Goal: Task Accomplishment & Management: Use online tool/utility

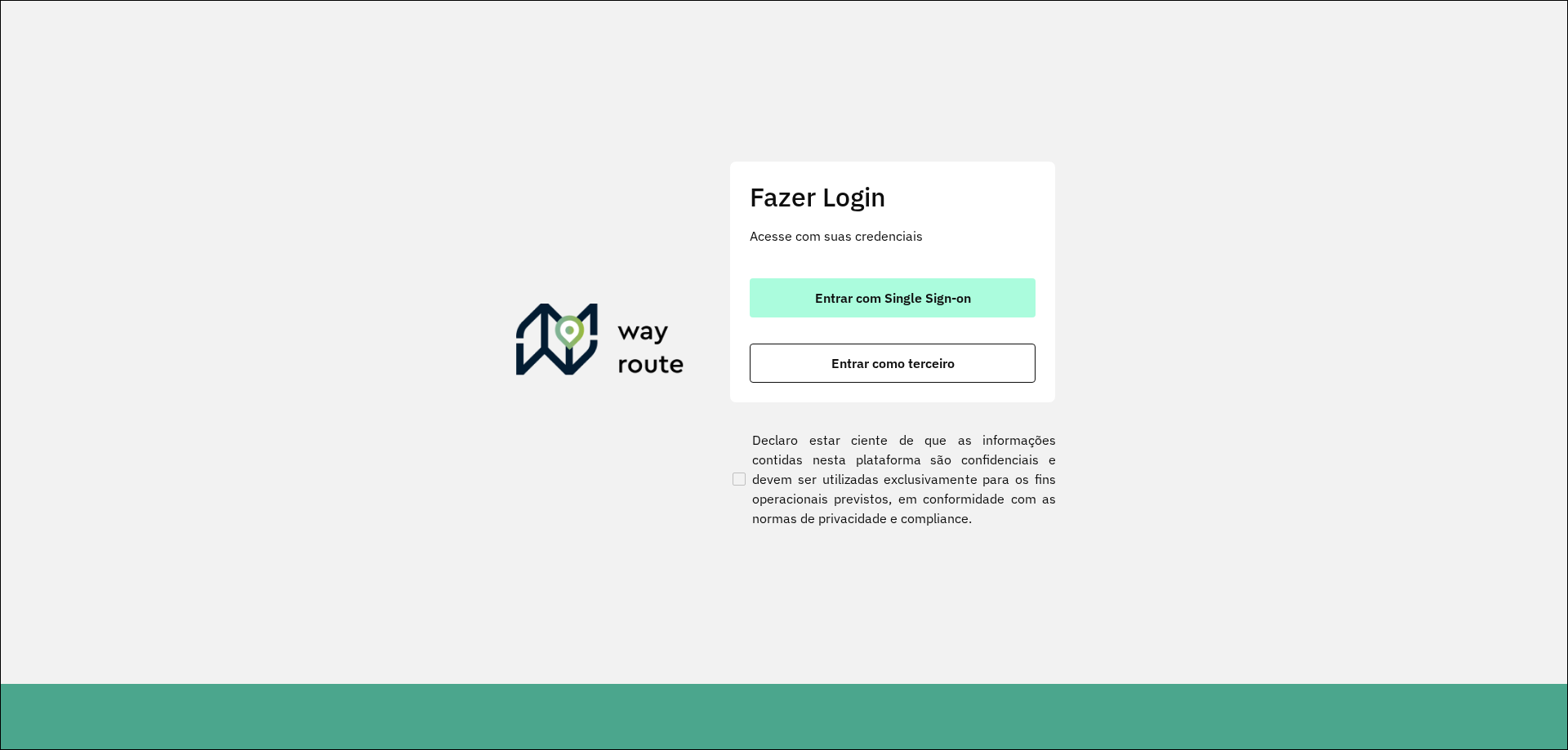
click at [861, 305] on span "Entrar com Single Sign-on" at bounding box center [893, 298] width 156 height 13
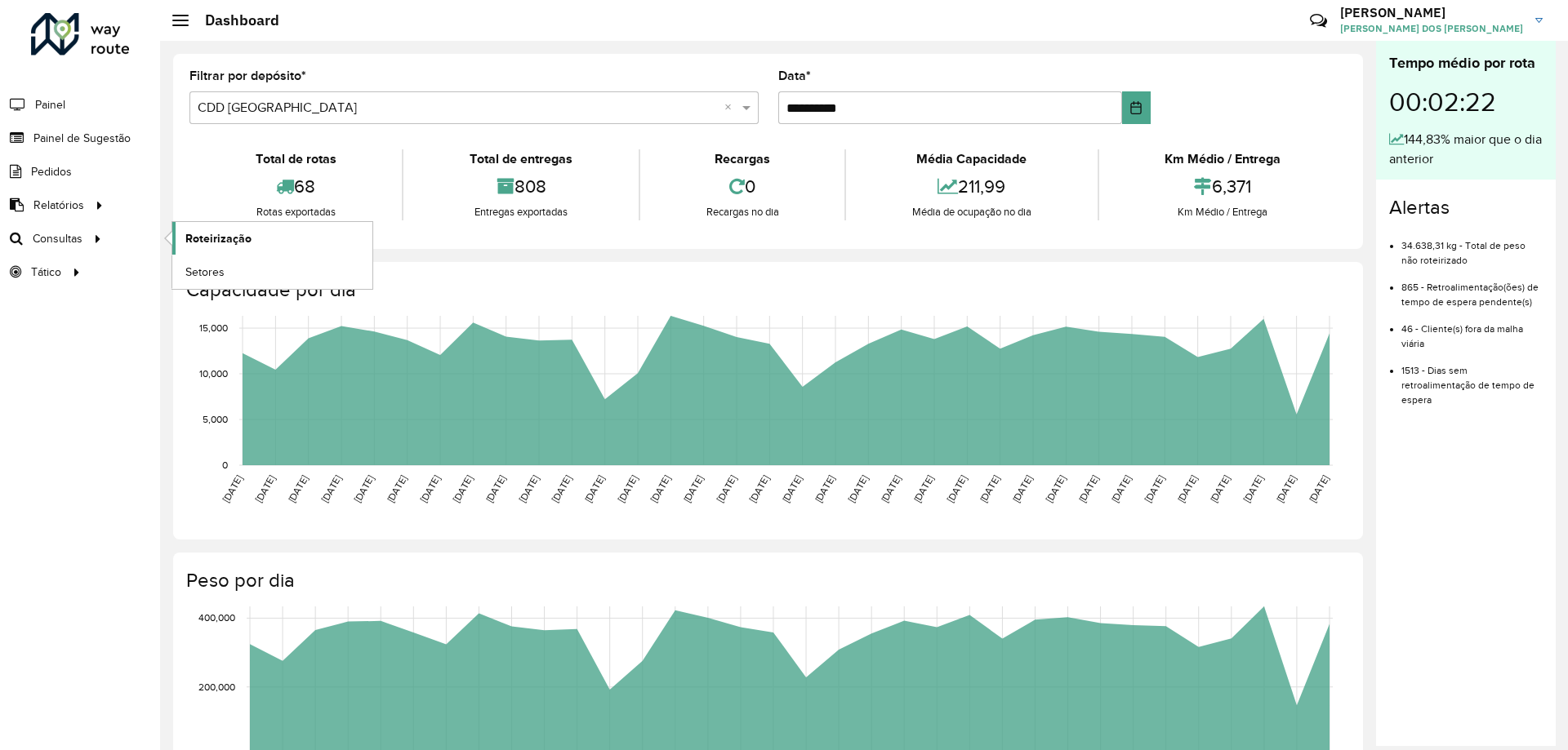
click at [215, 234] on span "Roteirização" at bounding box center [218, 239] width 66 height 17
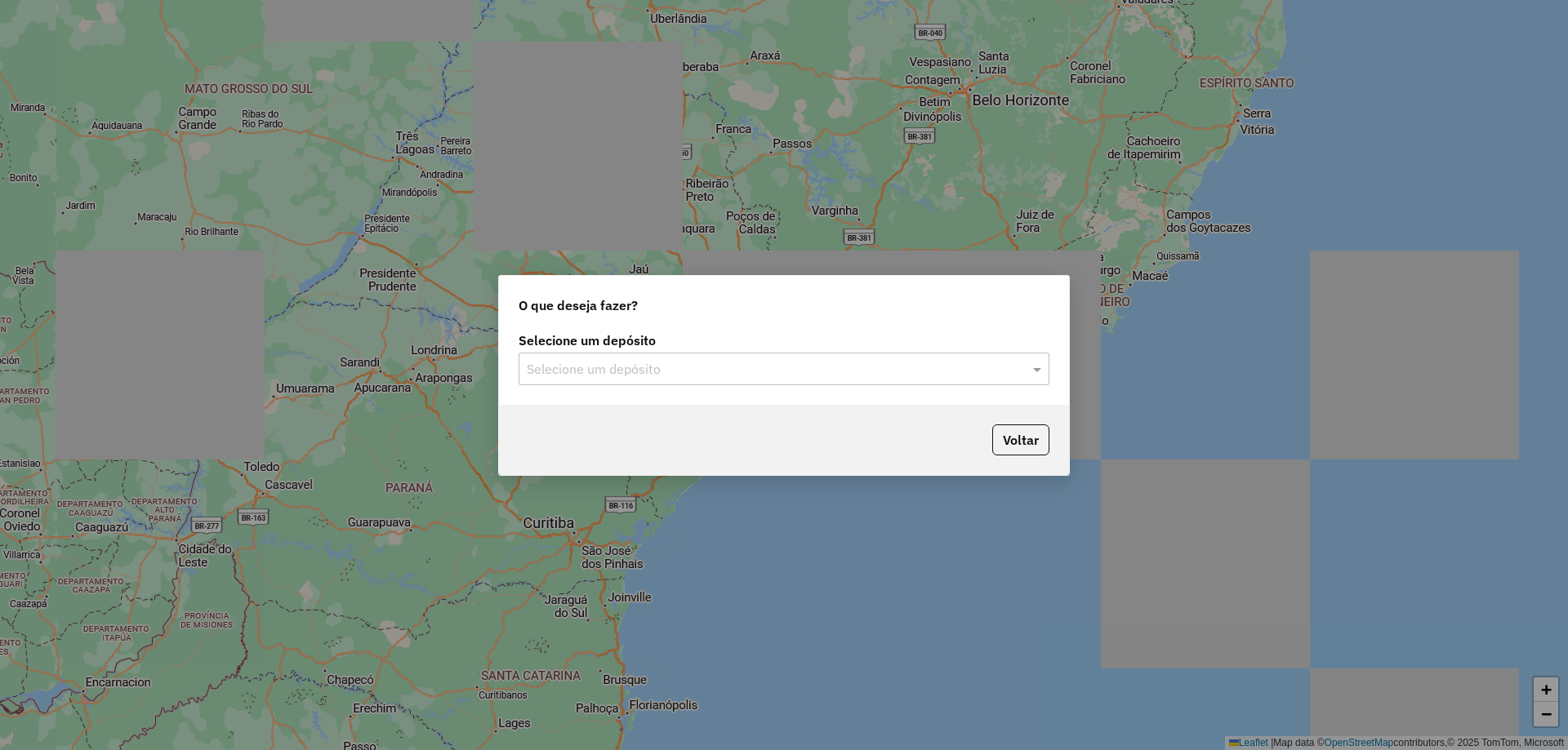
click at [810, 370] on input "text" at bounding box center [767, 369] width 482 height 19
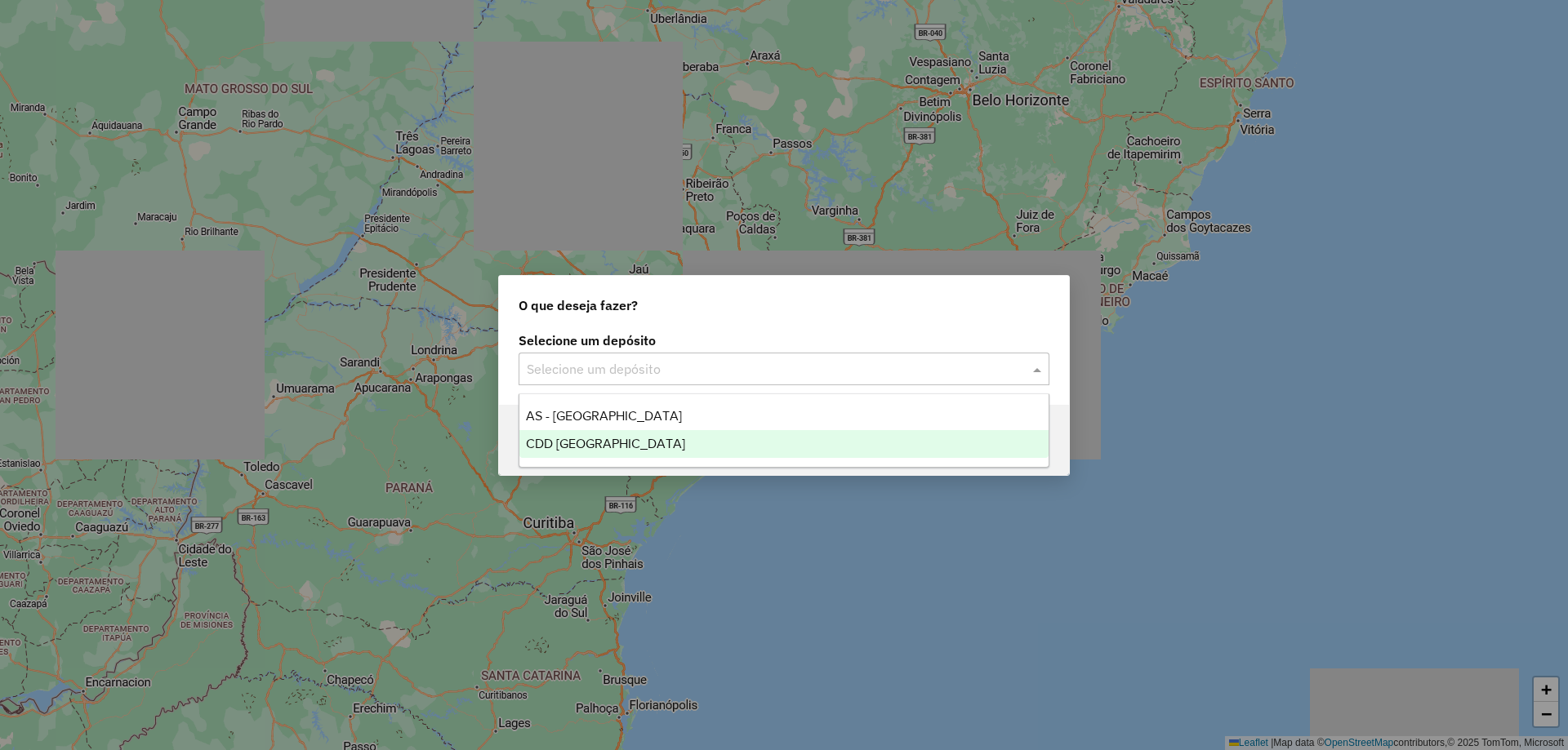
click at [708, 444] on div "CDD [GEOGRAPHIC_DATA]" at bounding box center [784, 444] width 529 height 28
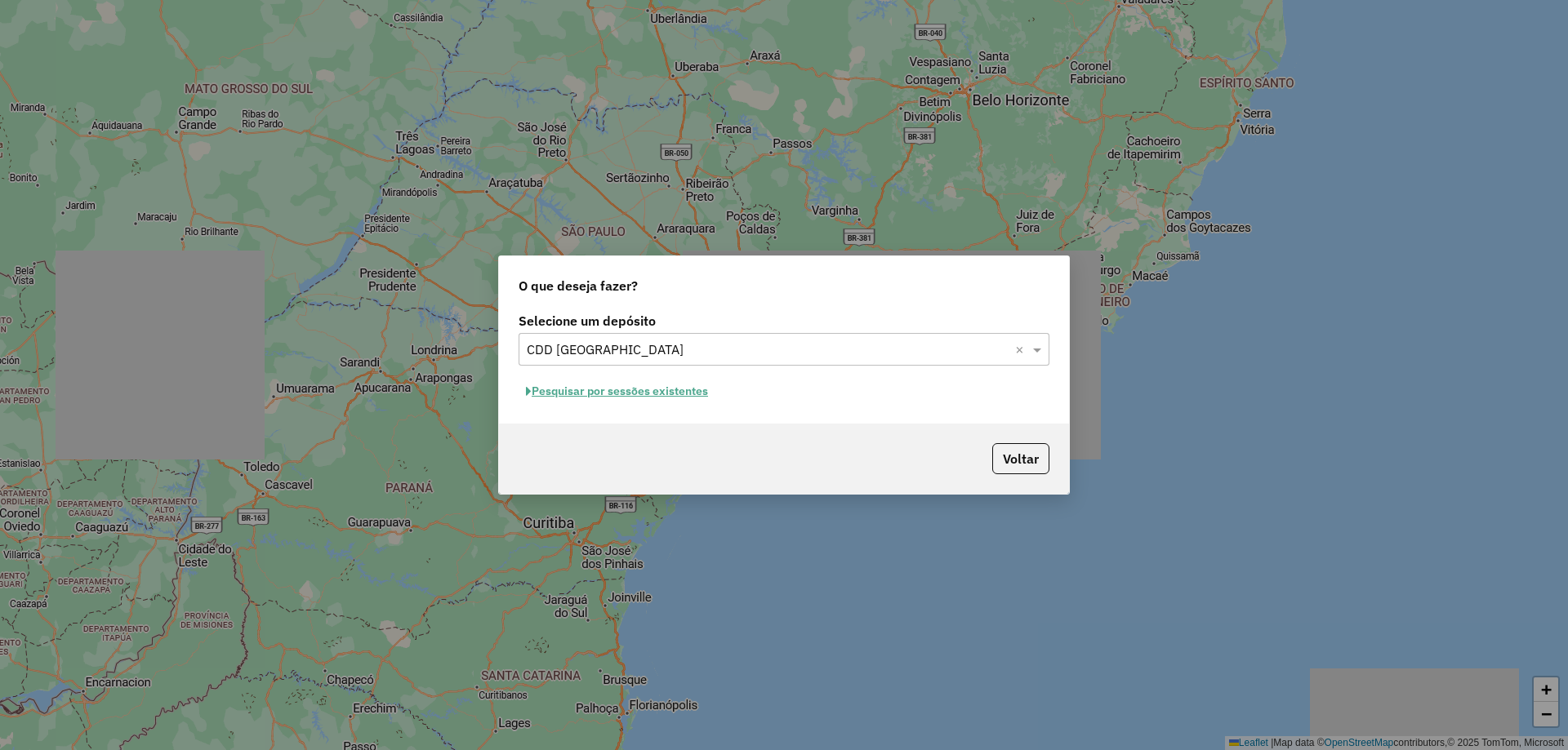
click at [585, 397] on button "Pesquisar por sessões existentes" at bounding box center [616, 391] width 197 height 25
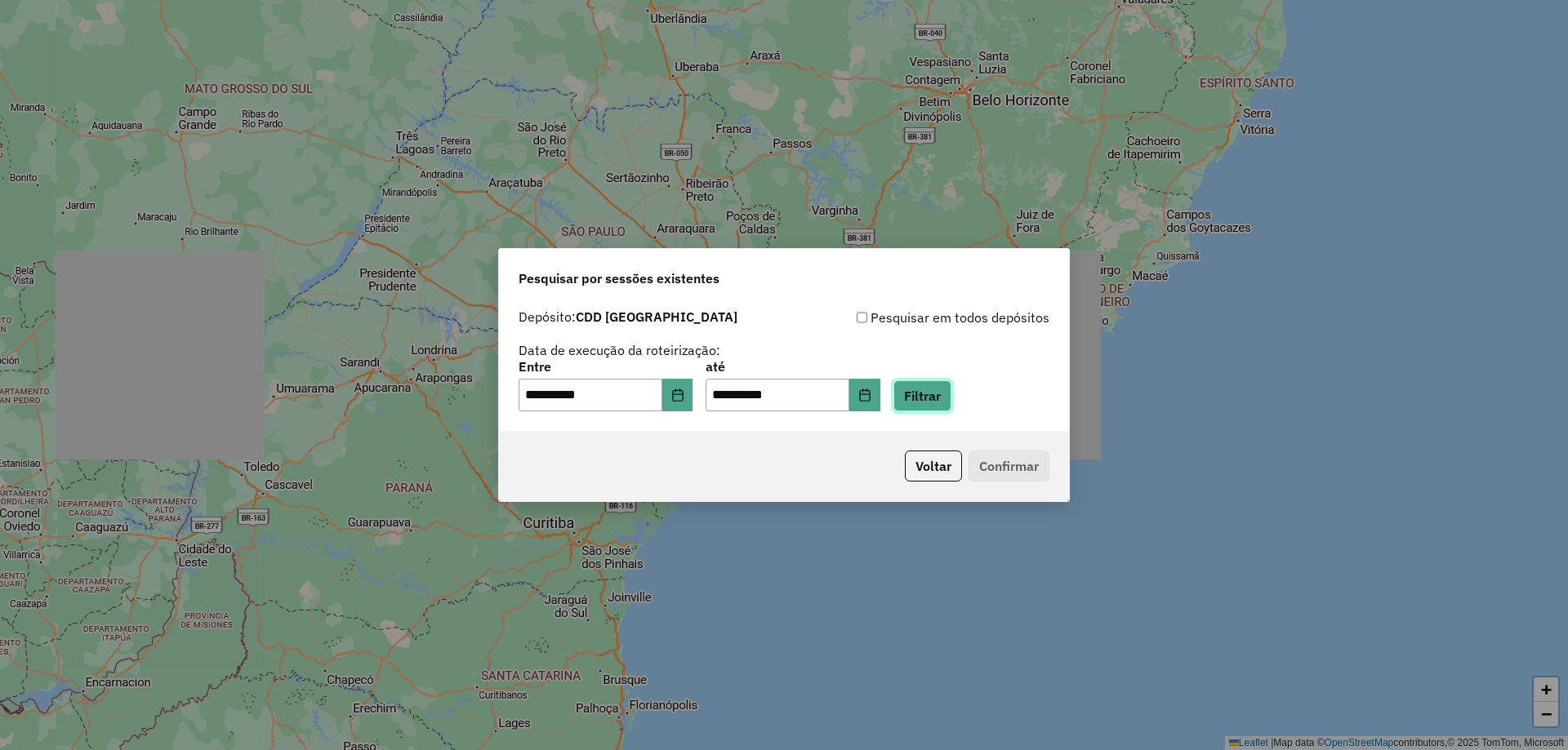
click at [952, 402] on button "Filtrar" at bounding box center [922, 395] width 58 height 31
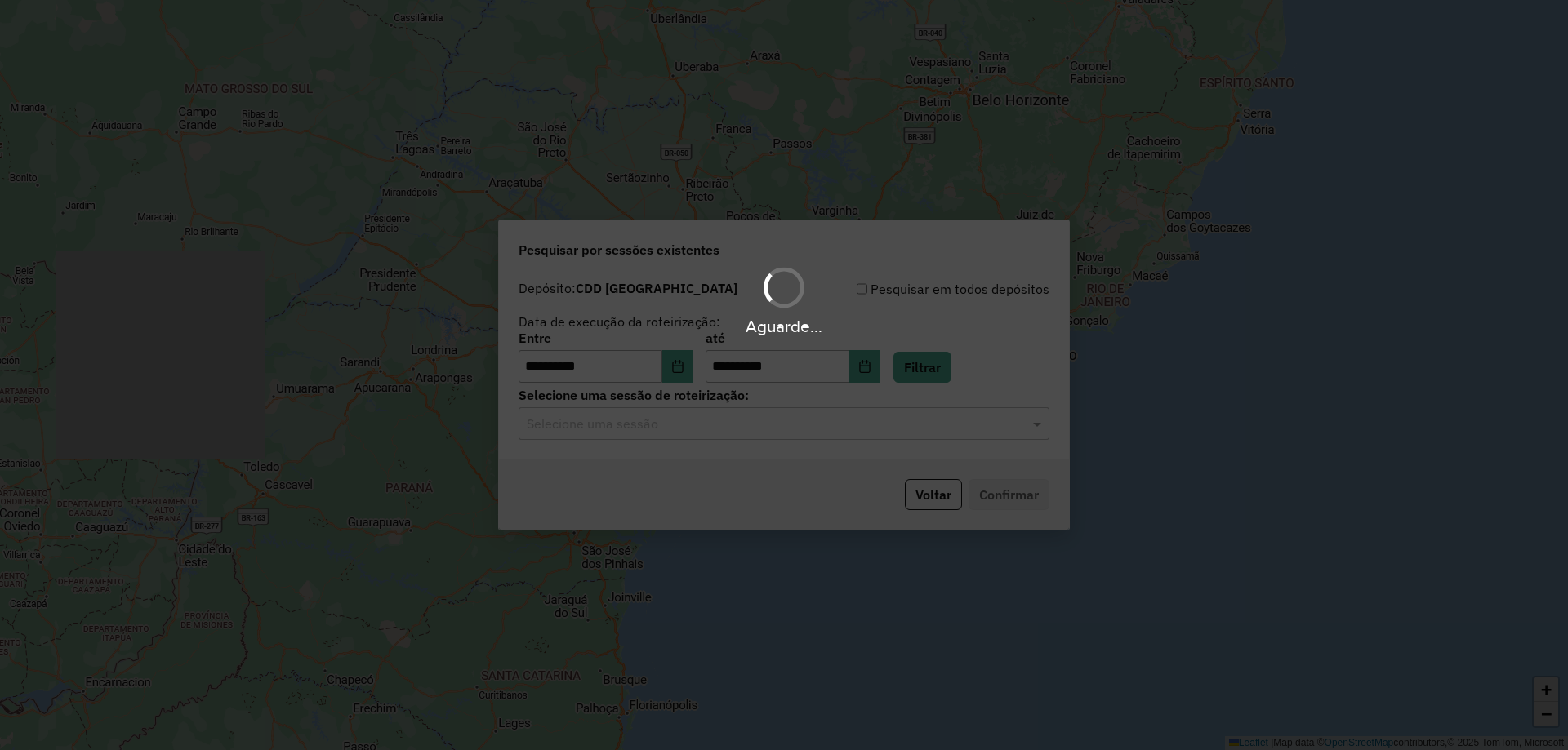
click at [605, 441] on div "**********" at bounding box center [784, 366] width 570 height 187
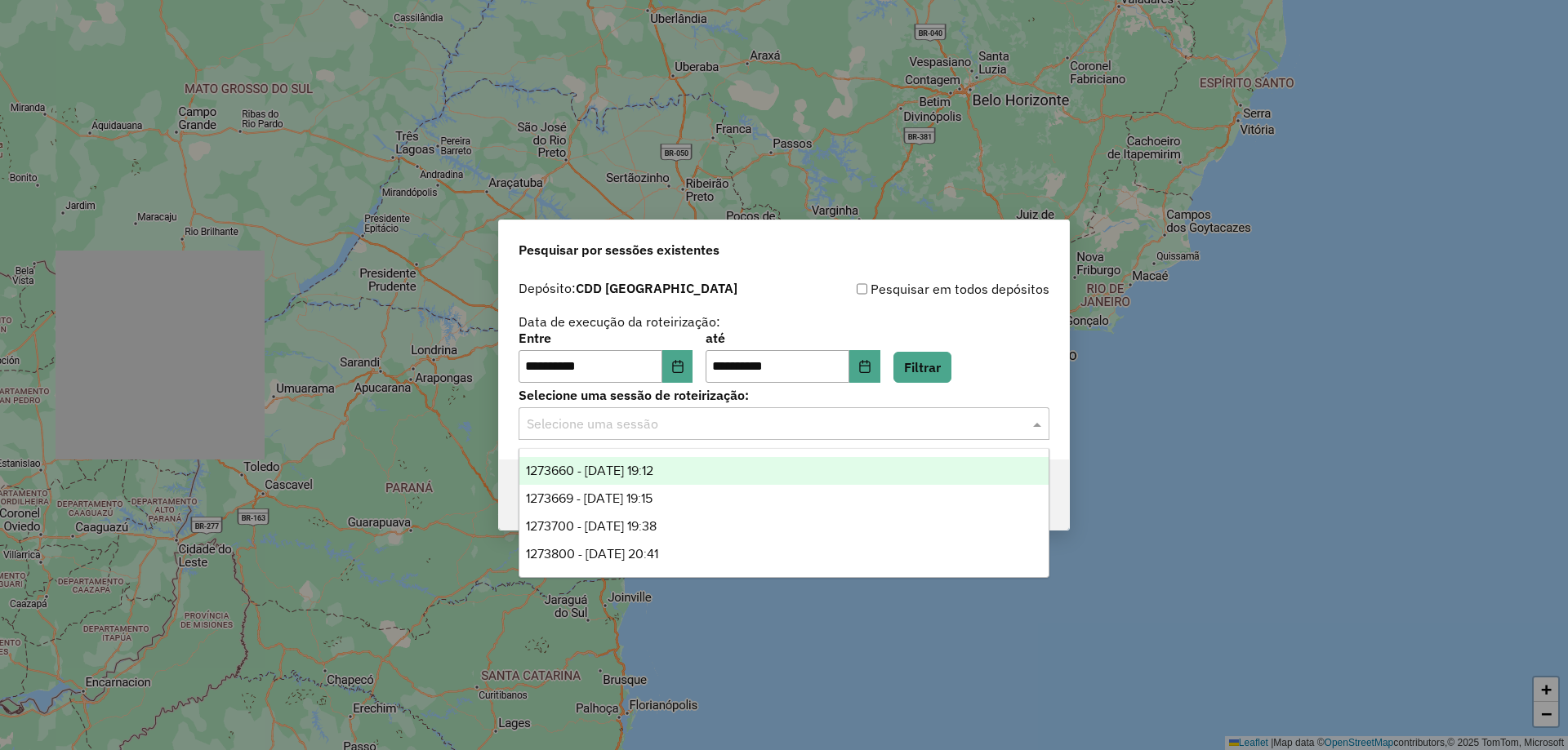
click at [602, 426] on input "text" at bounding box center [767, 424] width 482 height 19
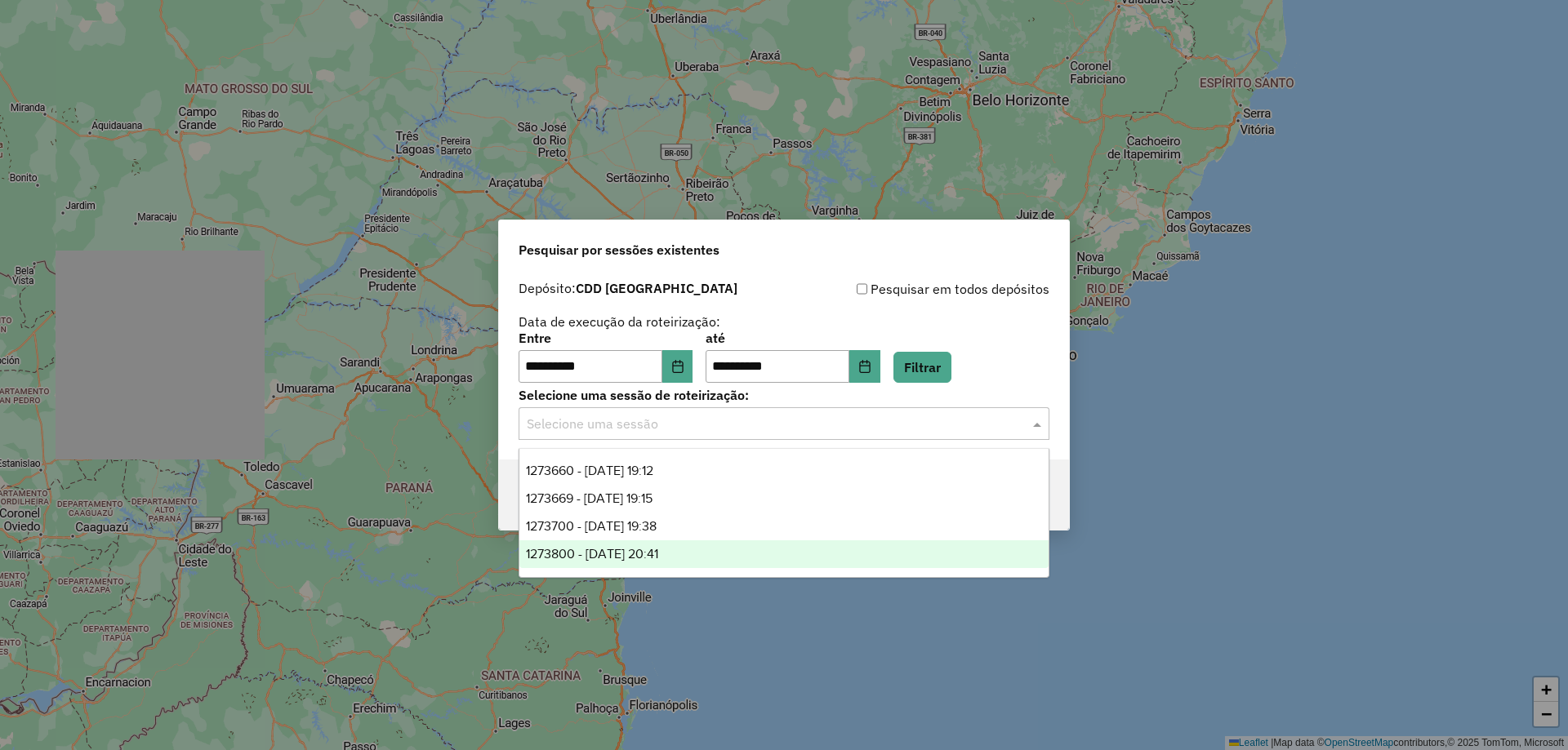
click at [740, 551] on div "1273800 - [DATE] 20:41" at bounding box center [784, 553] width 529 height 28
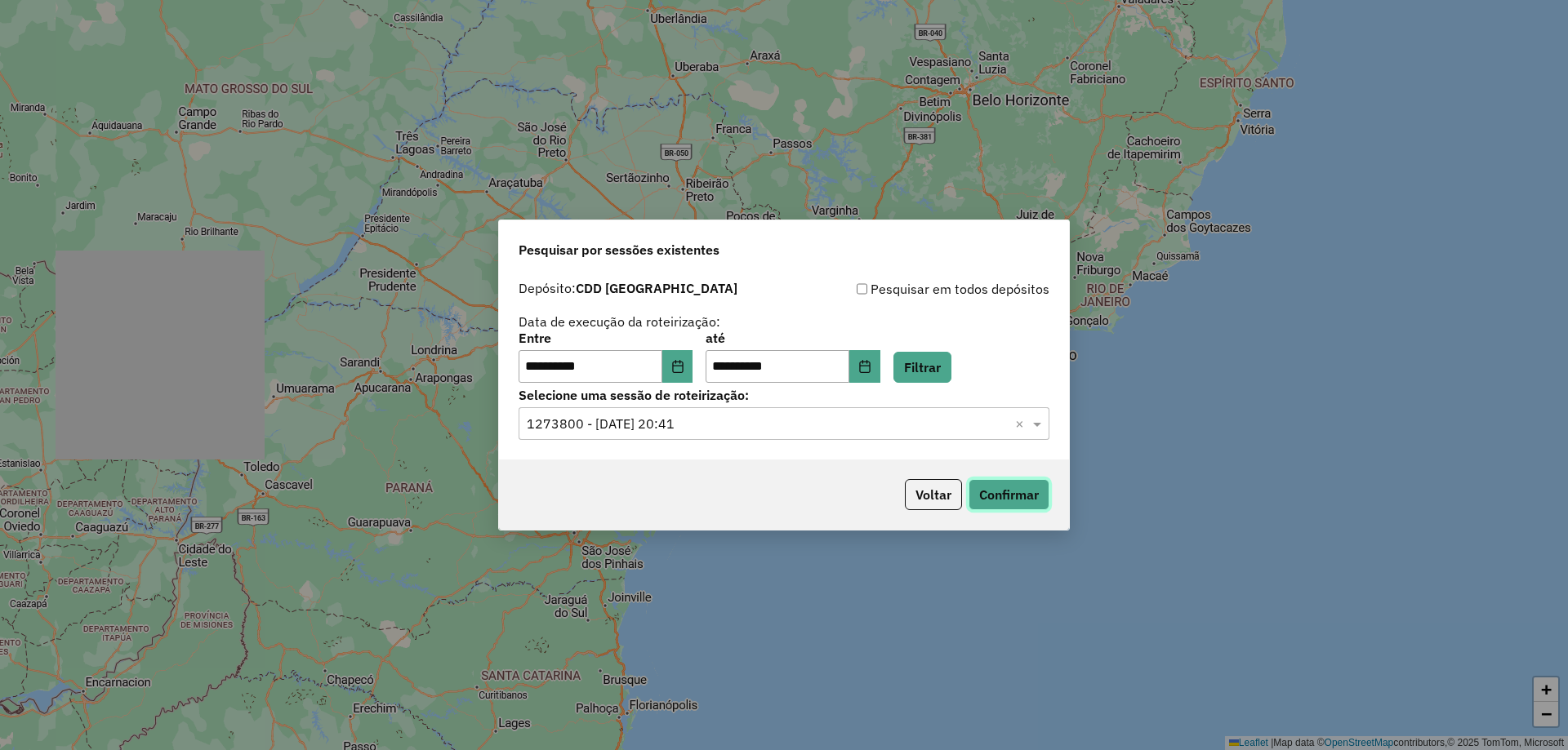
click at [995, 485] on button "Confirmar" at bounding box center [1008, 494] width 81 height 31
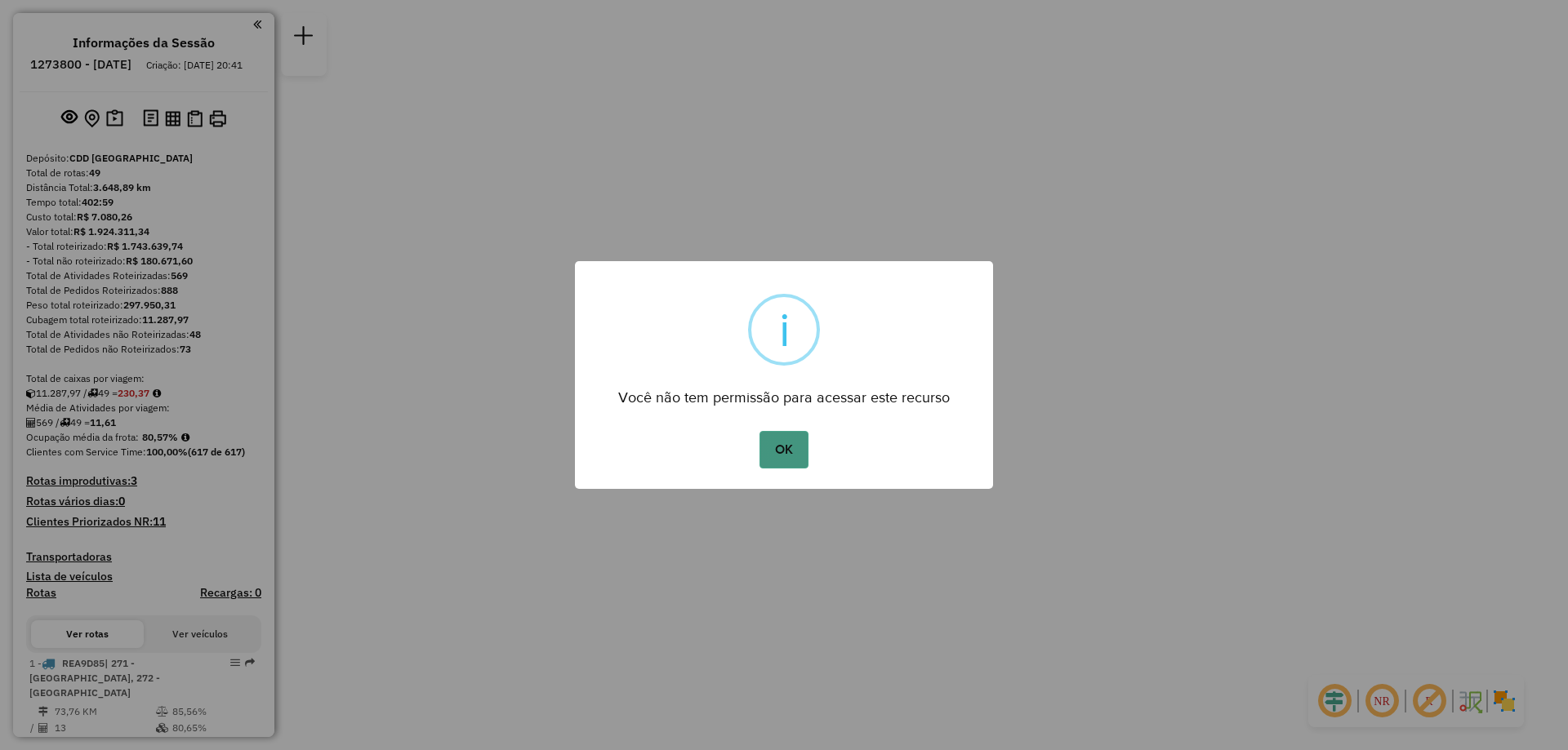
click at [783, 442] on button "OK" at bounding box center [784, 449] width 49 height 38
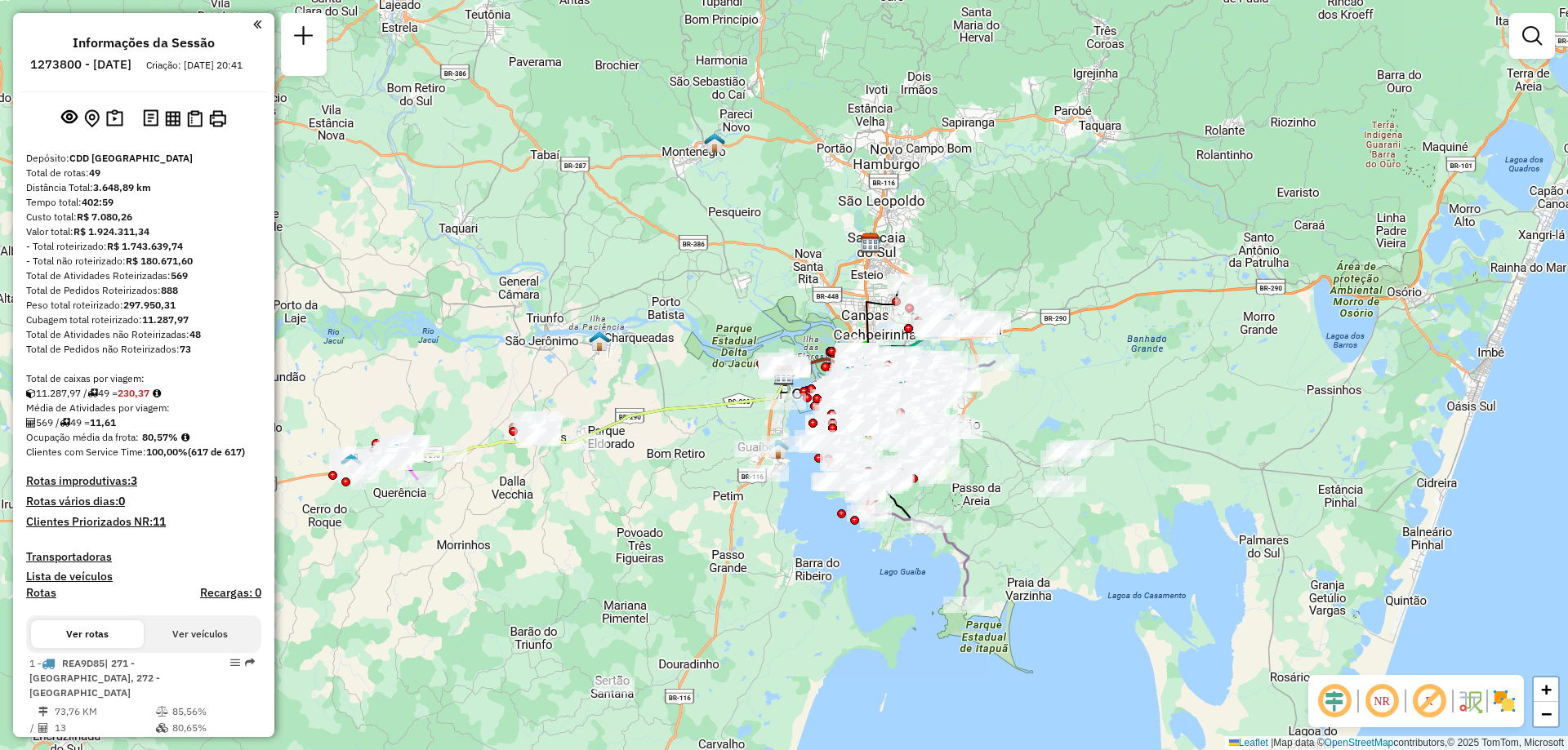
scroll to position [245, 0]
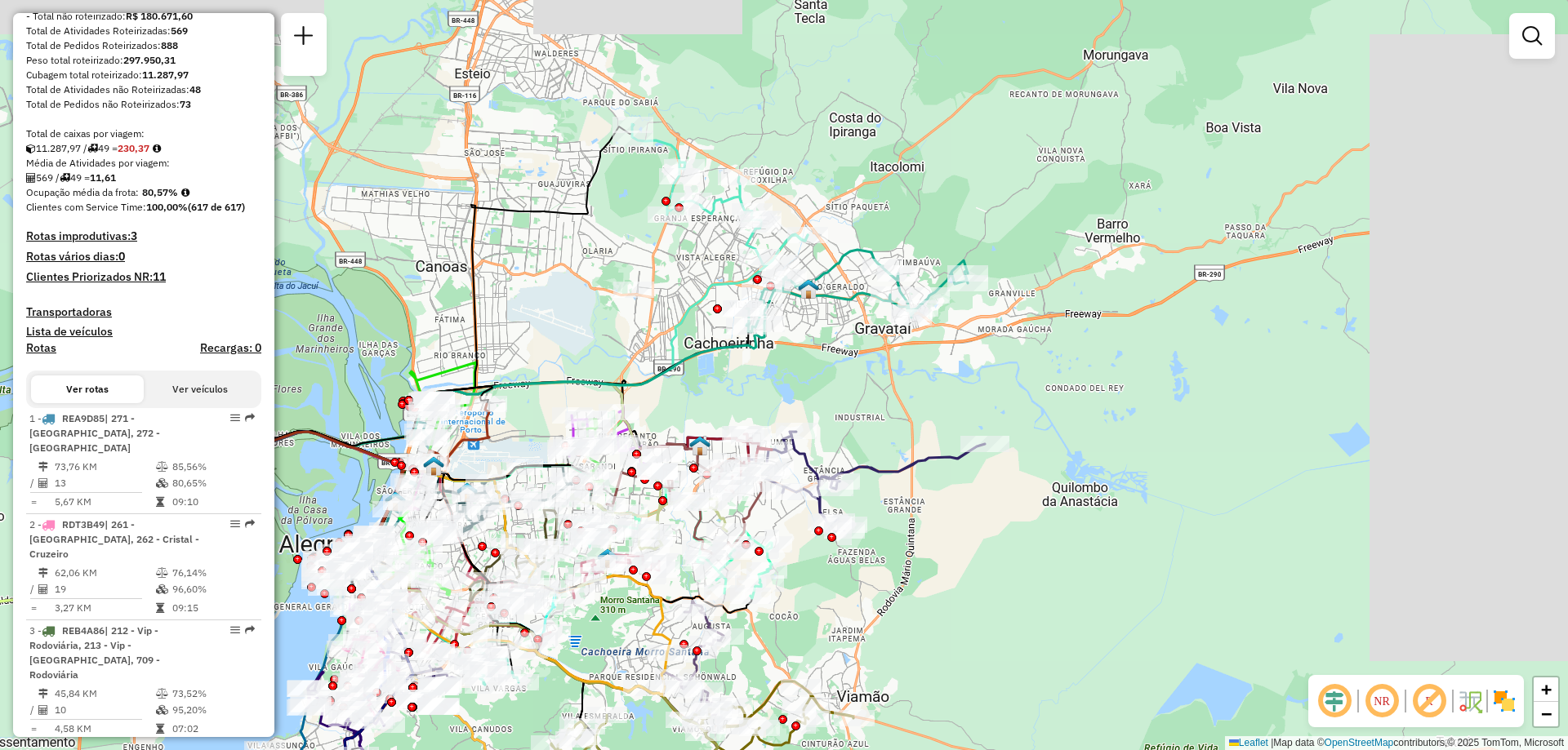
drag, startPoint x: 1427, startPoint y: 331, endPoint x: 1151, endPoint y: 377, distance: 279.8
click at [1151, 377] on div "Janela de atendimento Grade de atendimento Capacidade Transportadoras Veículos …" at bounding box center [784, 375] width 1568 height 750
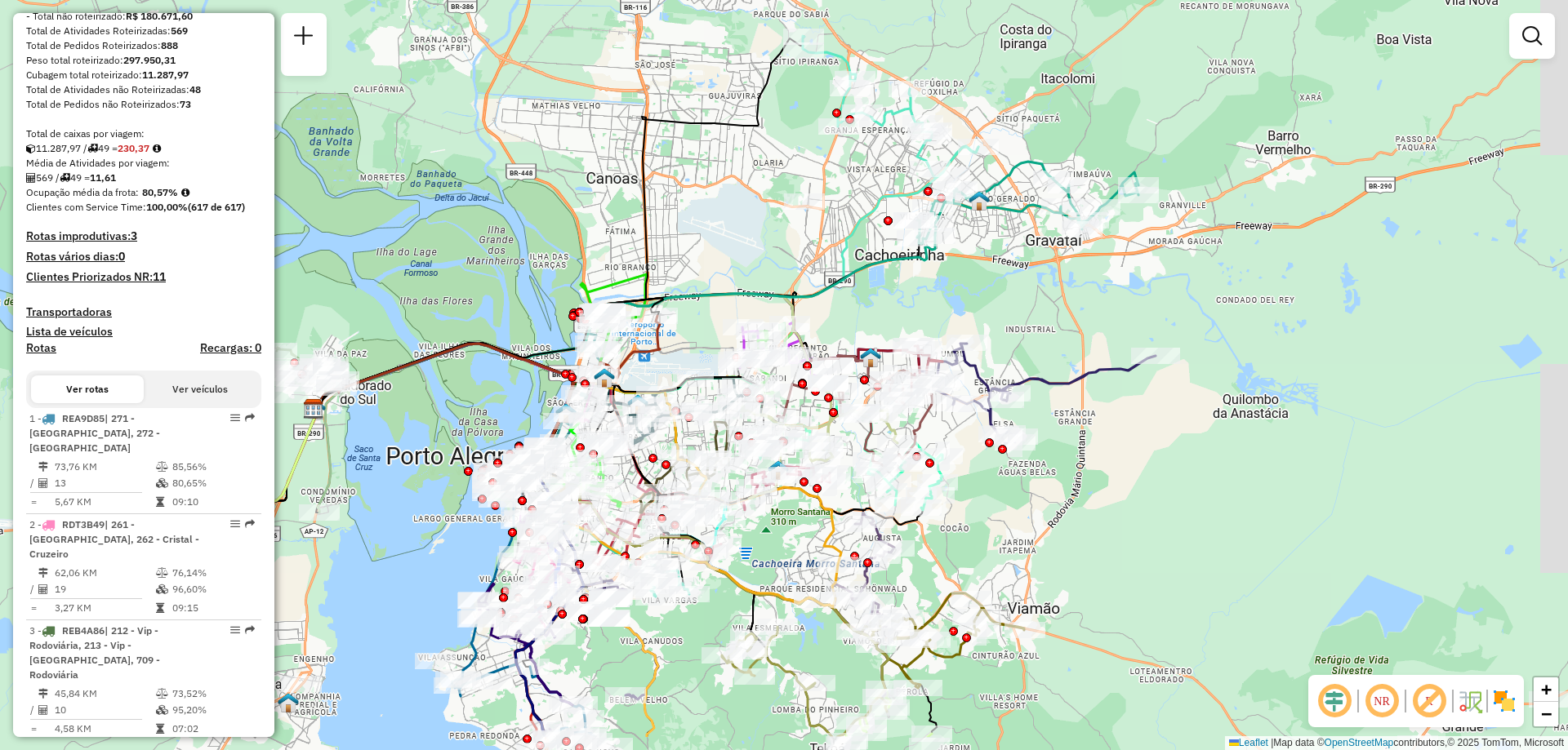
drag, startPoint x: 947, startPoint y: 557, endPoint x: 1118, endPoint y: 470, distance: 191.9
click at [1118, 470] on div "Janela de atendimento Grade de atendimento Capacidade Transportadoras Veículos …" at bounding box center [784, 375] width 1568 height 750
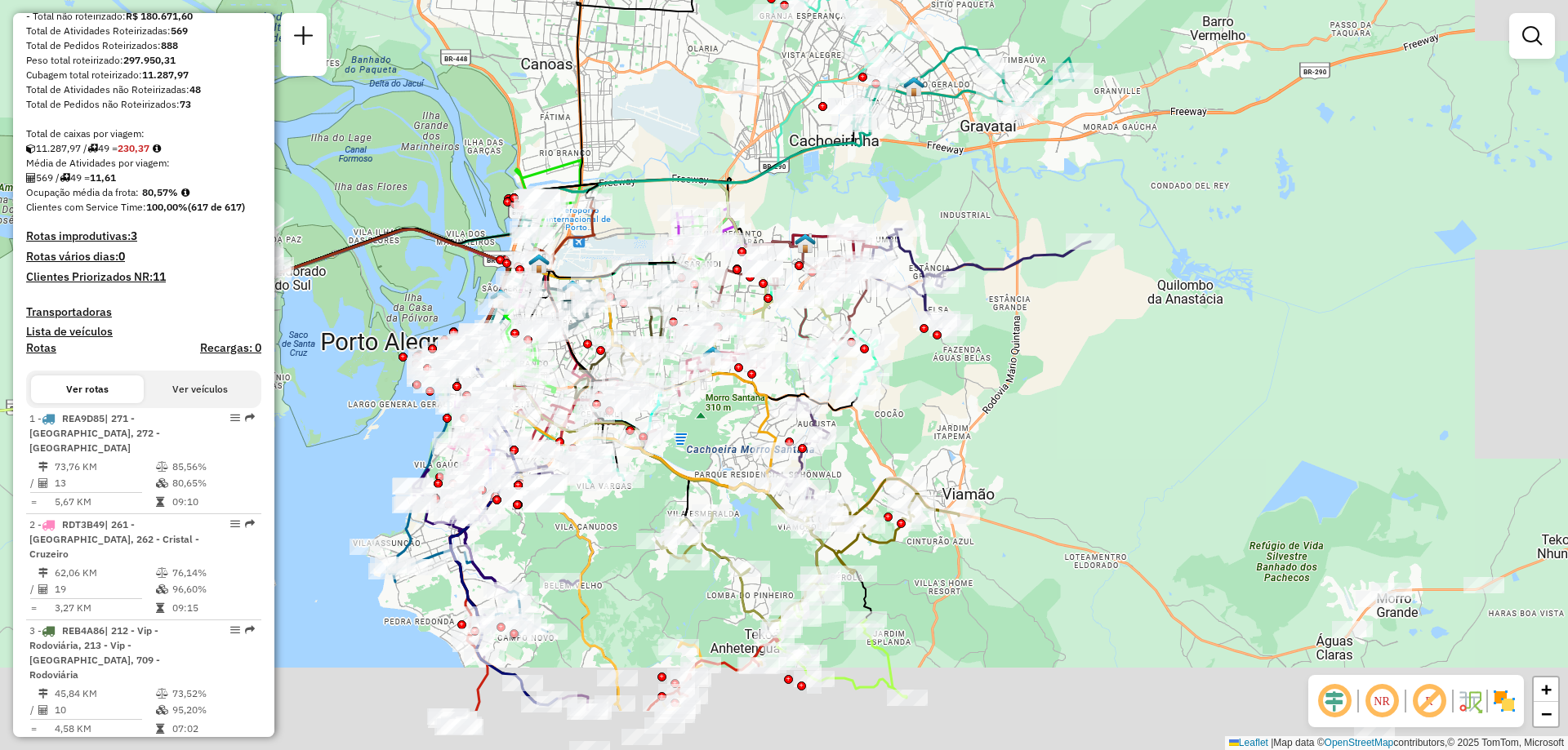
drag, startPoint x: 1171, startPoint y: 562, endPoint x: 1105, endPoint y: 419, distance: 157.5
click at [1105, 422] on div "Janela de atendimento Grade de atendimento Capacidade Transportadoras Veículos …" at bounding box center [784, 375] width 1568 height 750
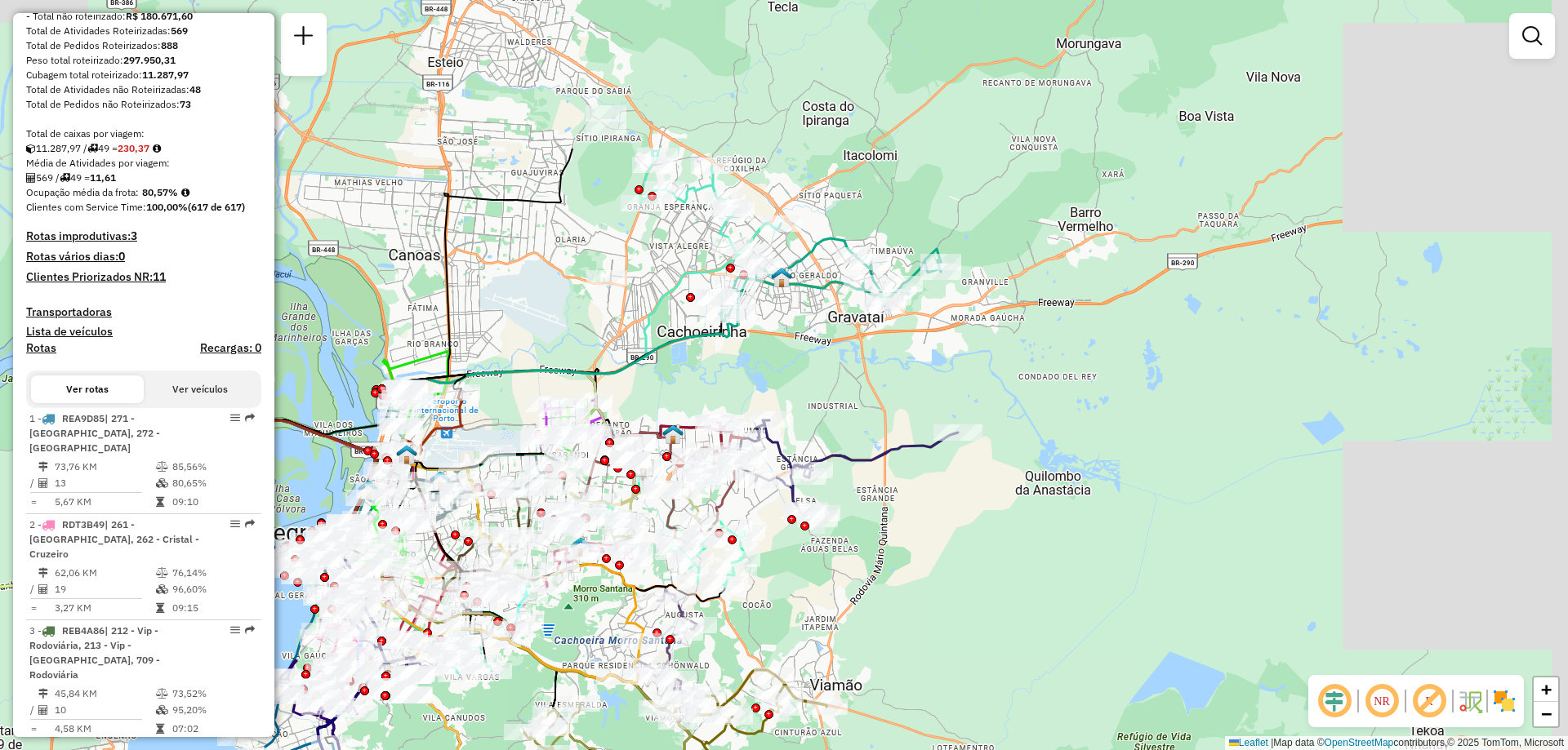
drag, startPoint x: 1168, startPoint y: 336, endPoint x: 1042, endPoint y: 560, distance: 257.0
click at [1042, 560] on div "Janela de atendimento Grade de atendimento Capacidade Transportadoras Veículos …" at bounding box center [784, 375] width 1568 height 750
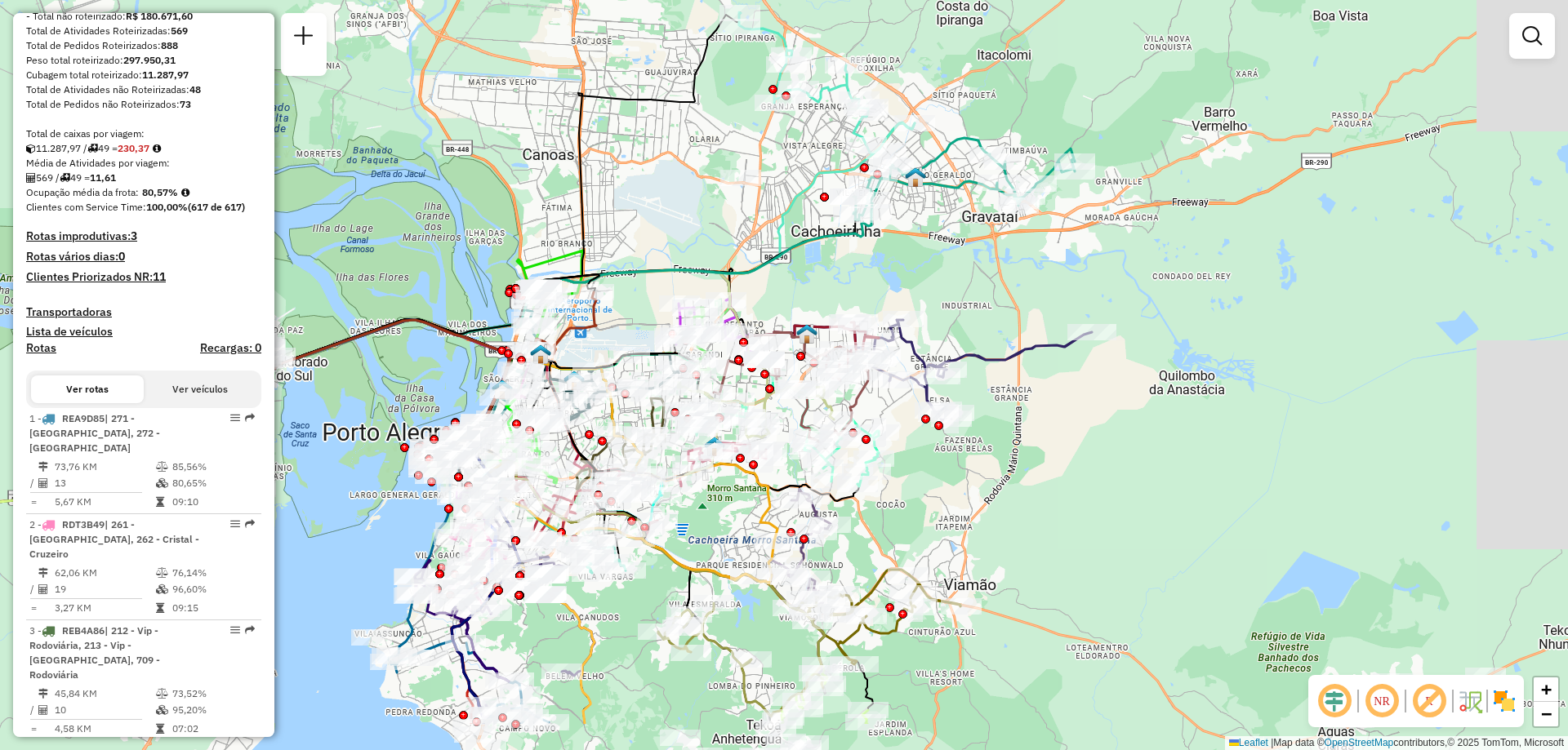
drag, startPoint x: 856, startPoint y: 413, endPoint x: 990, endPoint y: 311, distance: 168.4
click at [990, 311] on div "Janela de atendimento Grade de atendimento Capacidade Transportadoras Veículos …" at bounding box center [784, 375] width 1568 height 750
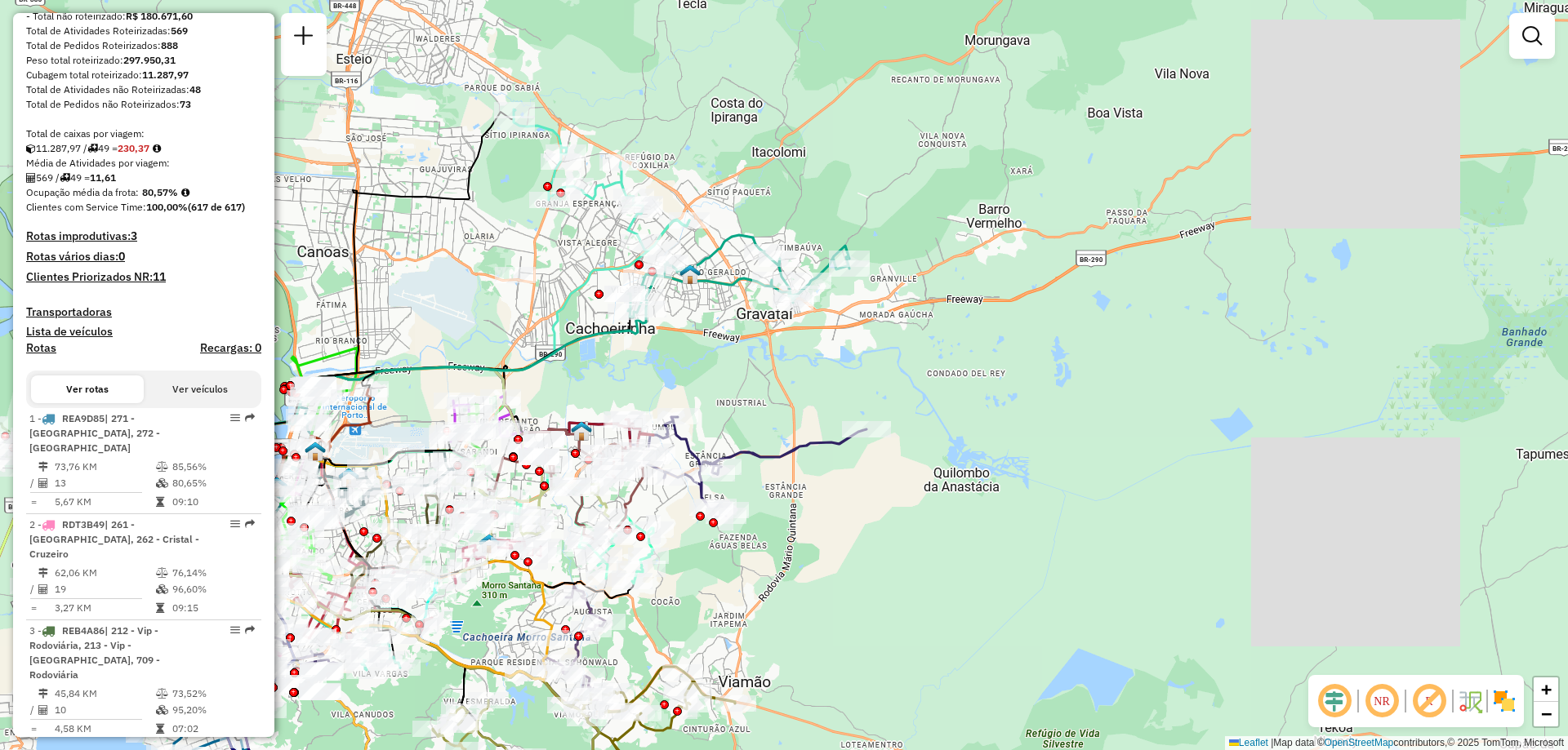
drag, startPoint x: 1251, startPoint y: 167, endPoint x: 1025, endPoint y: 265, distance: 246.3
click at [1025, 265] on div "Janela de atendimento Grade de atendimento Capacidade Transportadoras Veículos …" at bounding box center [784, 375] width 1568 height 750
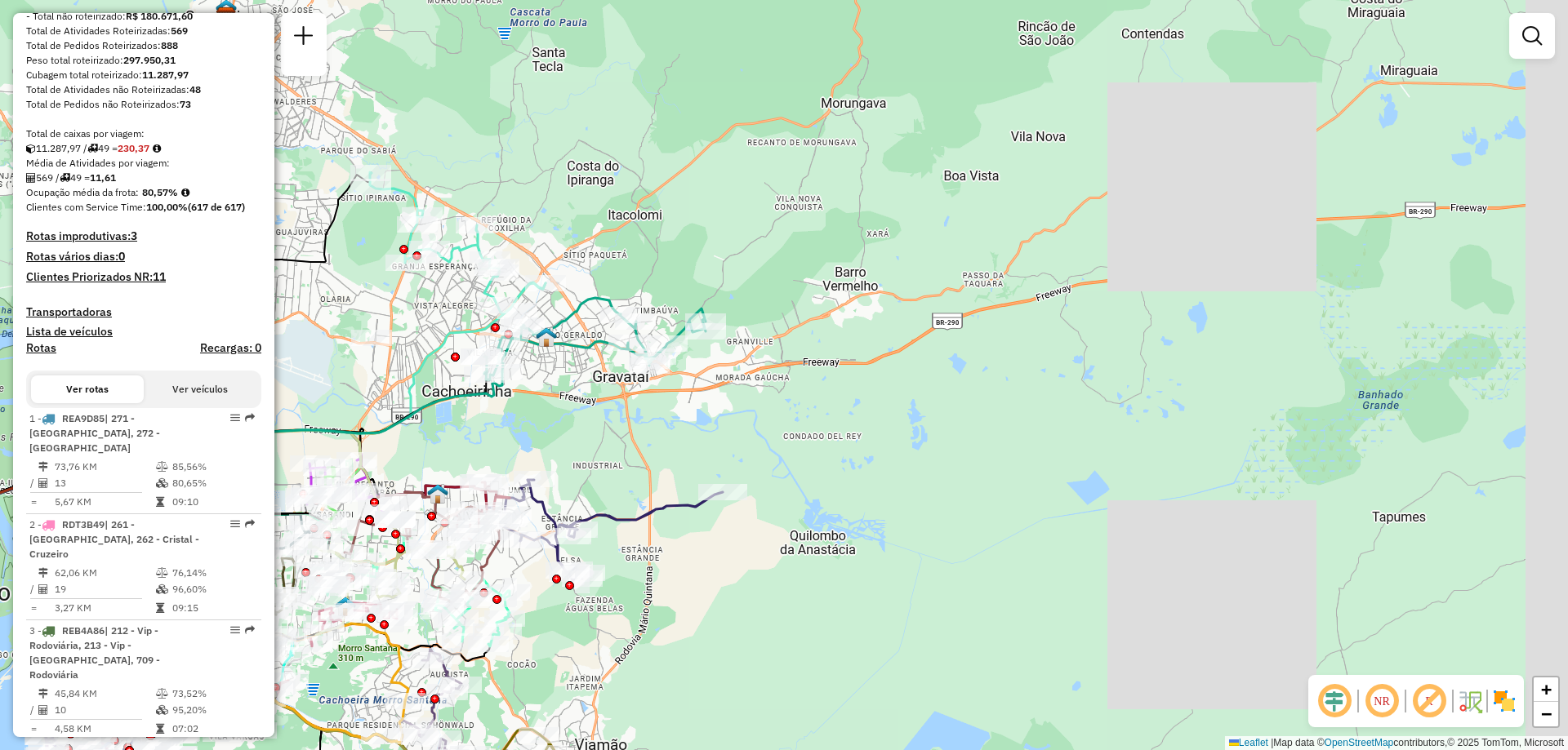
drag, startPoint x: 1194, startPoint y: 172, endPoint x: 1051, endPoint y: 234, distance: 155.9
click at [1051, 234] on div "Janela de atendimento Grade de atendimento Capacidade Transportadoras Veículos …" at bounding box center [784, 375] width 1568 height 750
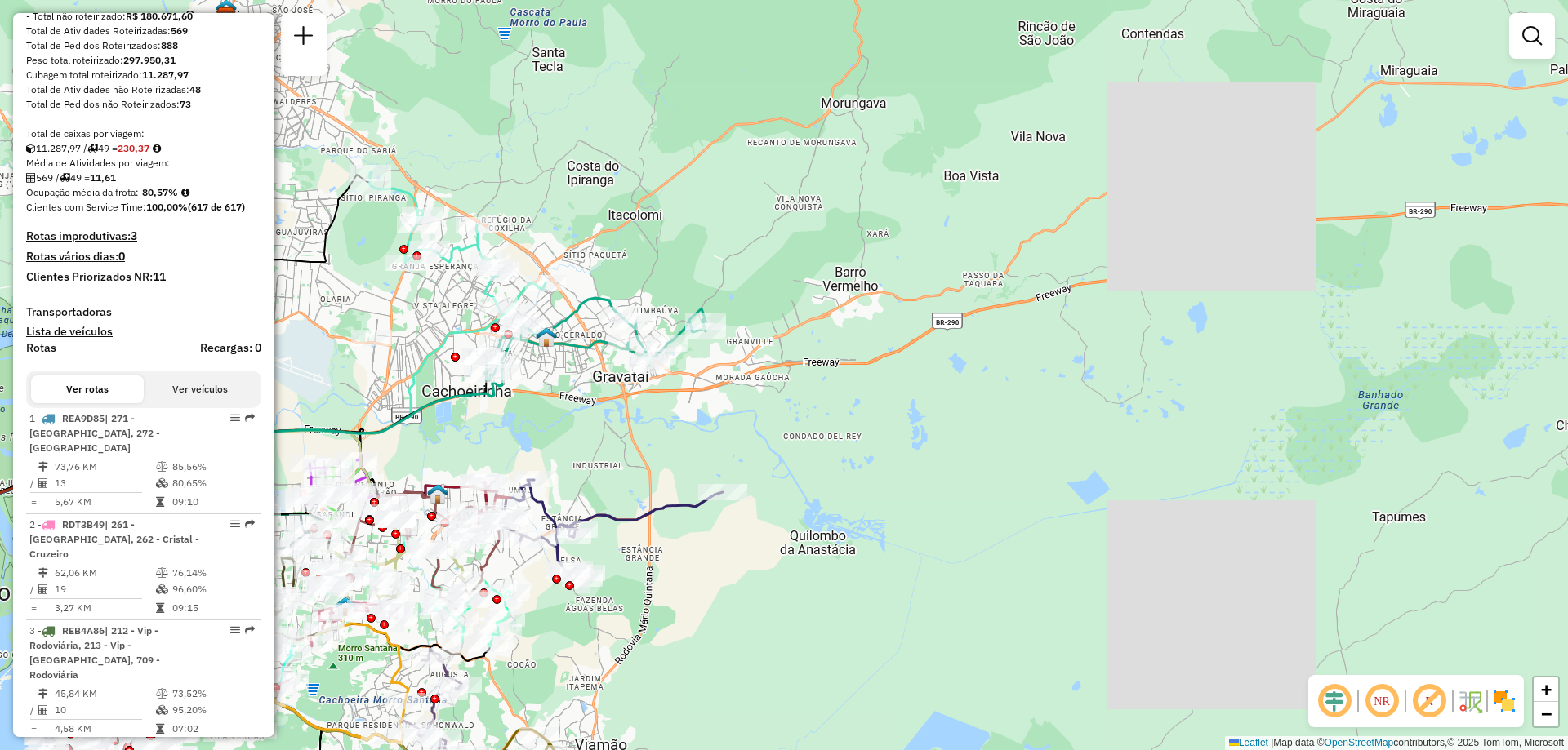
click at [1037, 142] on div "Janela de atendimento Grade de atendimento Capacidade Transportadoras Veículos …" at bounding box center [784, 375] width 1568 height 750
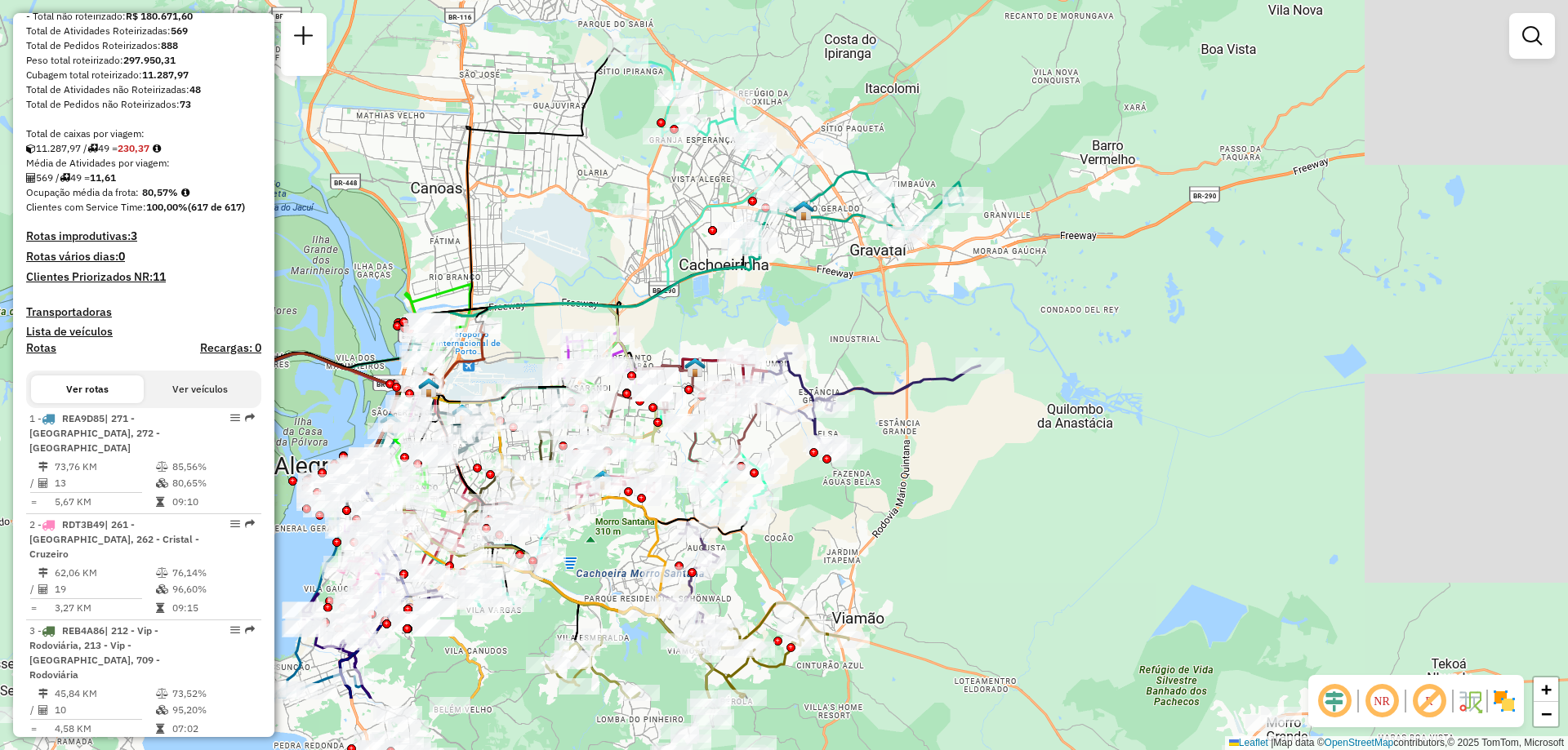
drag, startPoint x: 866, startPoint y: 418, endPoint x: 1183, endPoint y: 267, distance: 351.1
click at [1147, 290] on div "Janela de atendimento Grade de atendimento Capacidade Transportadoras Veículos …" at bounding box center [784, 375] width 1568 height 750
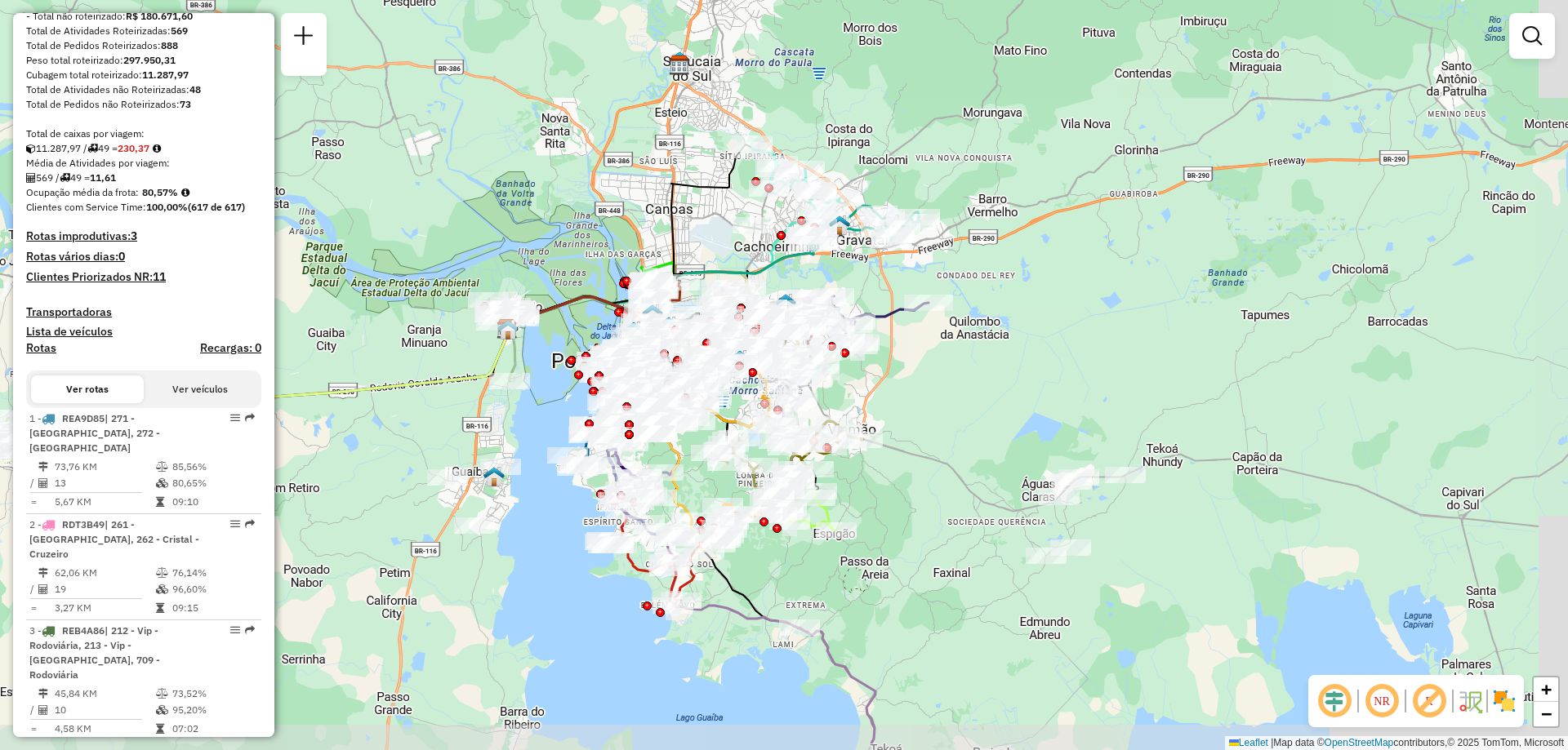
drag, startPoint x: 1071, startPoint y: 490, endPoint x: 1039, endPoint y: 408, distance: 88.0
click at [1039, 408] on div "Janela de atendimento Grade de atendimento Capacidade Transportadoras Veículos …" at bounding box center [784, 375] width 1568 height 750
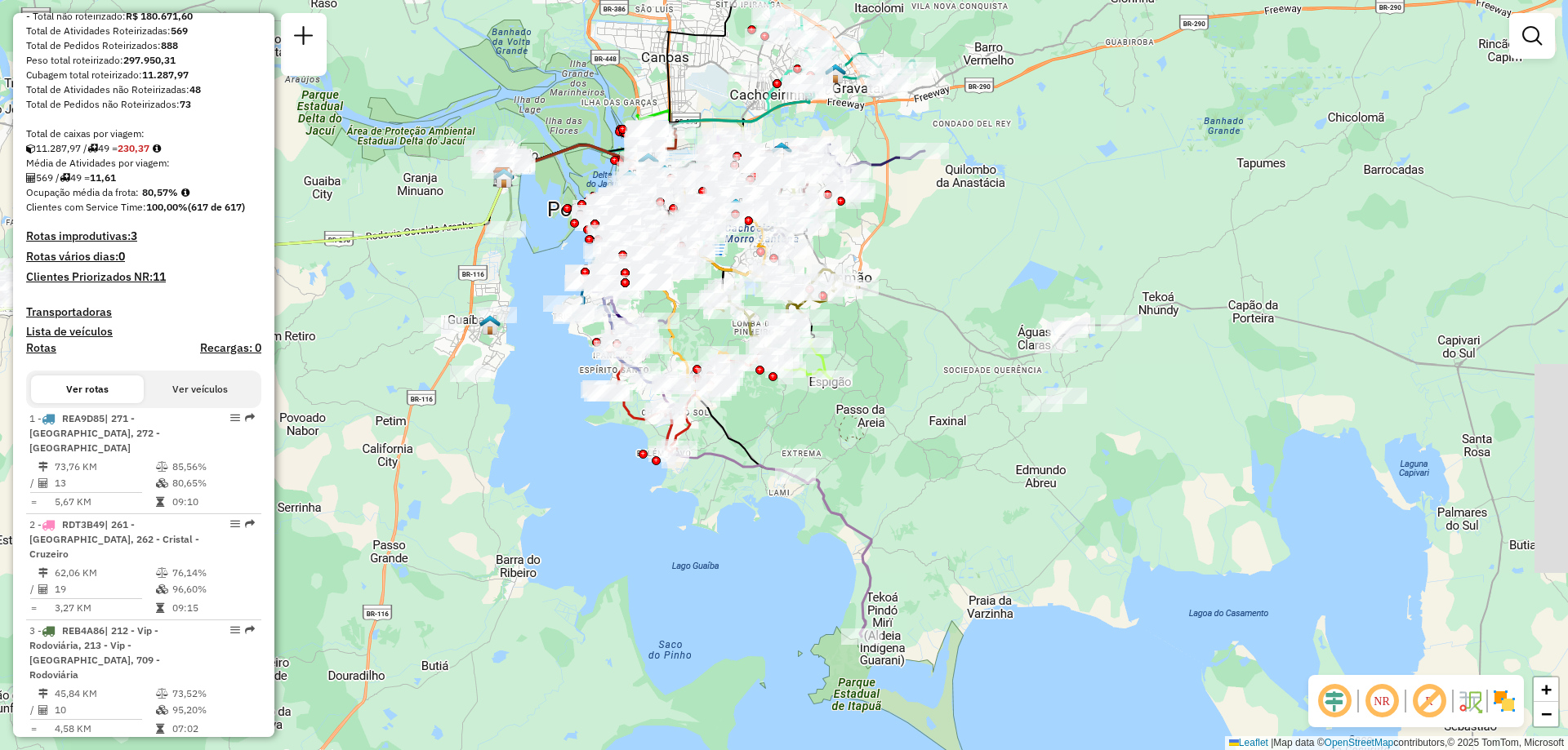
drag, startPoint x: 901, startPoint y: 650, endPoint x: 875, endPoint y: 367, distance: 284.2
click at [882, 389] on div "Janela de atendimento Grade de atendimento Capacidade Transportadoras Veículos …" at bounding box center [784, 375] width 1568 height 750
